Goal: Information Seeking & Learning: Understand process/instructions

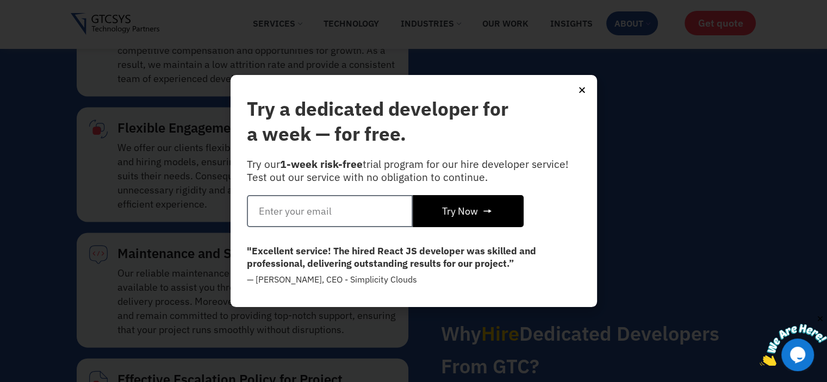
scroll to position [5707, 0]
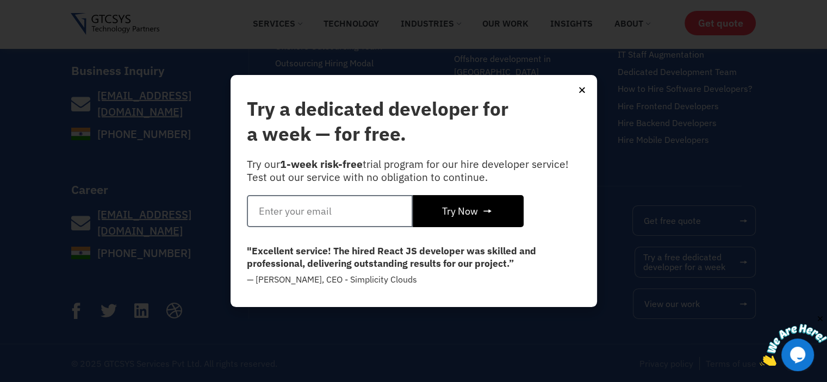
click at [582, 92] on icon "Close" at bounding box center [582, 90] width 8 height 8
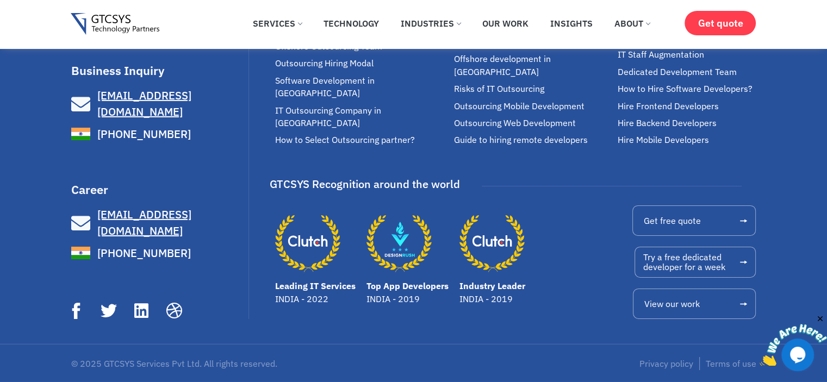
drag, startPoint x: 149, startPoint y: 228, endPoint x: 335, endPoint y: 282, distance: 193.5
copy p "A 1-week risk-free trial program allows clients to test out a hire developer se…"
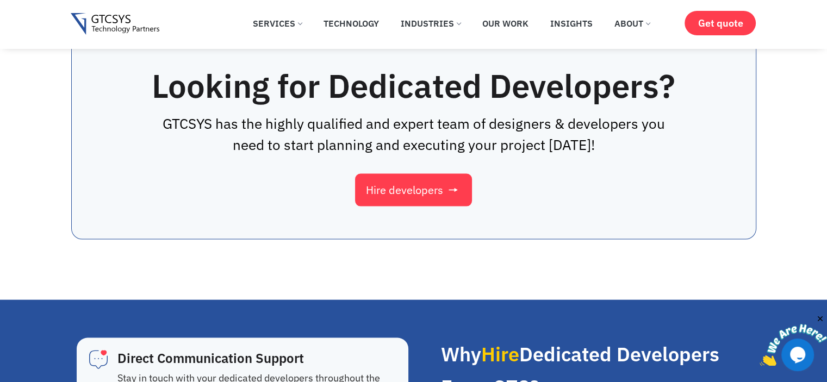
drag, startPoint x: 533, startPoint y: 153, endPoint x: 675, endPoint y: 191, distance: 146.7
copy div "With immense confidence in our developers and the accuracy of our recommendatio…"
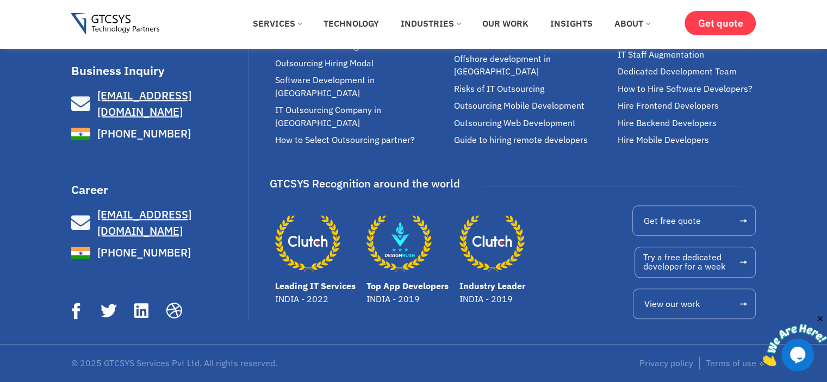
scroll to position [5779, 0]
drag, startPoint x: 151, startPoint y: 159, endPoint x: 337, endPoint y: 208, distance: 192.7
copy p "A 1-week risk-free trial program allows clients to test out a hire developer se…"
